Goal: Complete application form: Complete application form

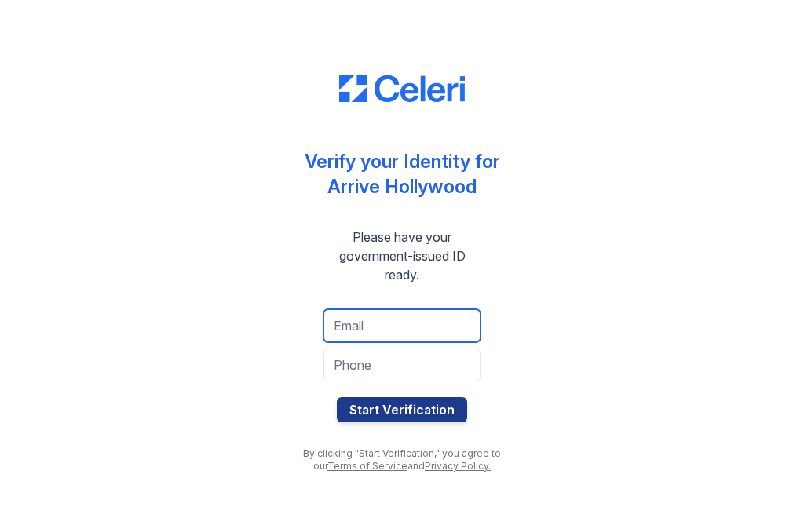
click at [381, 309] on input "email" at bounding box center [401, 325] width 157 height 33
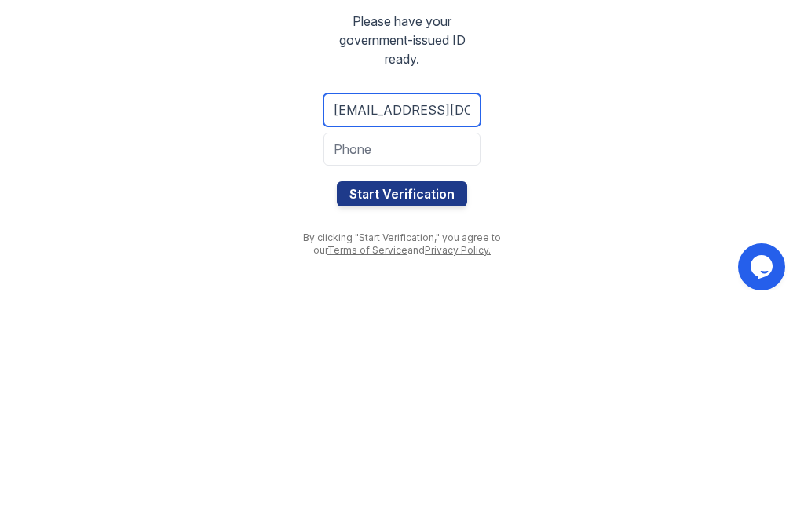
type input "2210449420@qq.com"
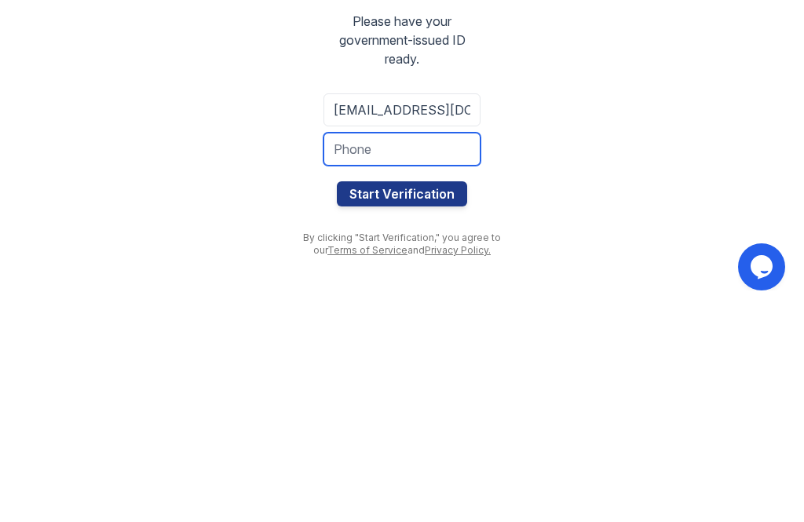
click at [443, 349] on input "tel" at bounding box center [401, 365] width 157 height 33
type input "4249779350"
click at [429, 397] on button "Start Verification" at bounding box center [402, 409] width 130 height 25
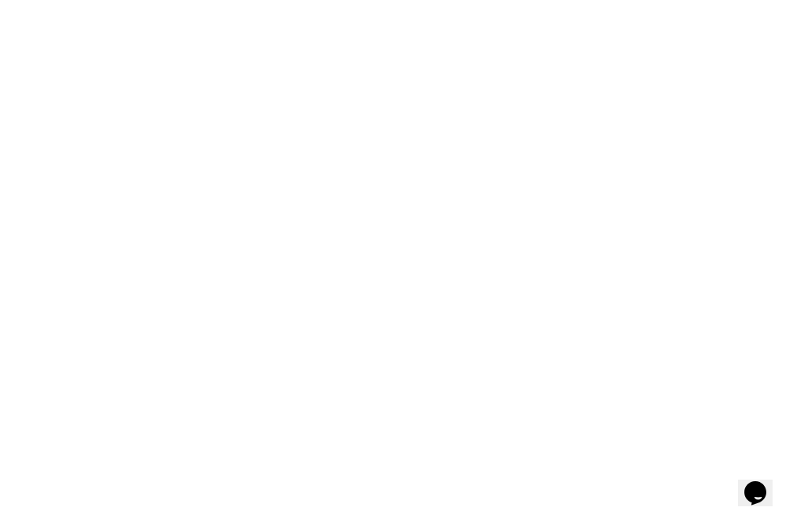
click at [762, 486] on icon "Chat widget" at bounding box center [755, 493] width 22 height 24
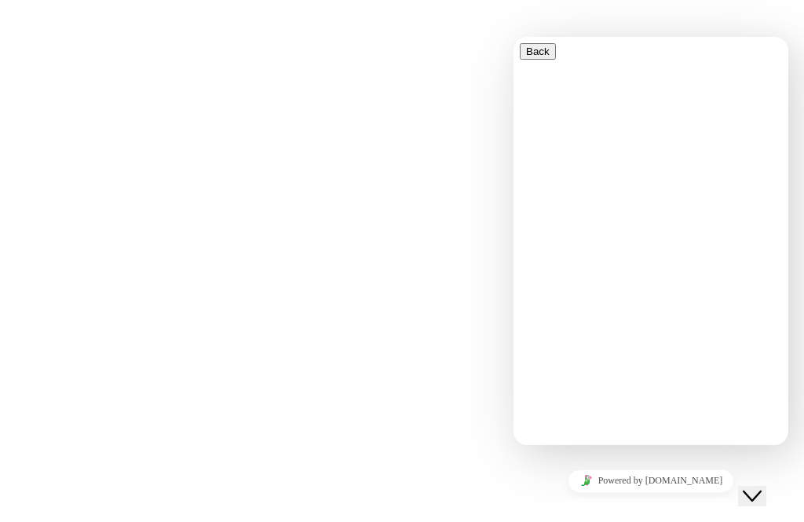
click at [424, 446] on div "Didn't meant to close the window? Click below to restart your verification sess…" at bounding box center [401, 261] width 251 height 522
click at [443, 411] on div "Didn't meant to close the window? Click below to restart your verification sess…" at bounding box center [401, 261] width 251 height 522
click at [483, 421] on div "Didn't meant to close the window? Click below to restart your verification sess…" at bounding box center [401, 261] width 251 height 522
click at [440, 431] on div "Didn't meant to close the window? Click below to restart your verification sess…" at bounding box center [401, 261] width 251 height 522
click at [746, 487] on div "Close Chat This icon closes the chat window." at bounding box center [752, 496] width 19 height 19
